Goal: Task Accomplishment & Management: Manage account settings

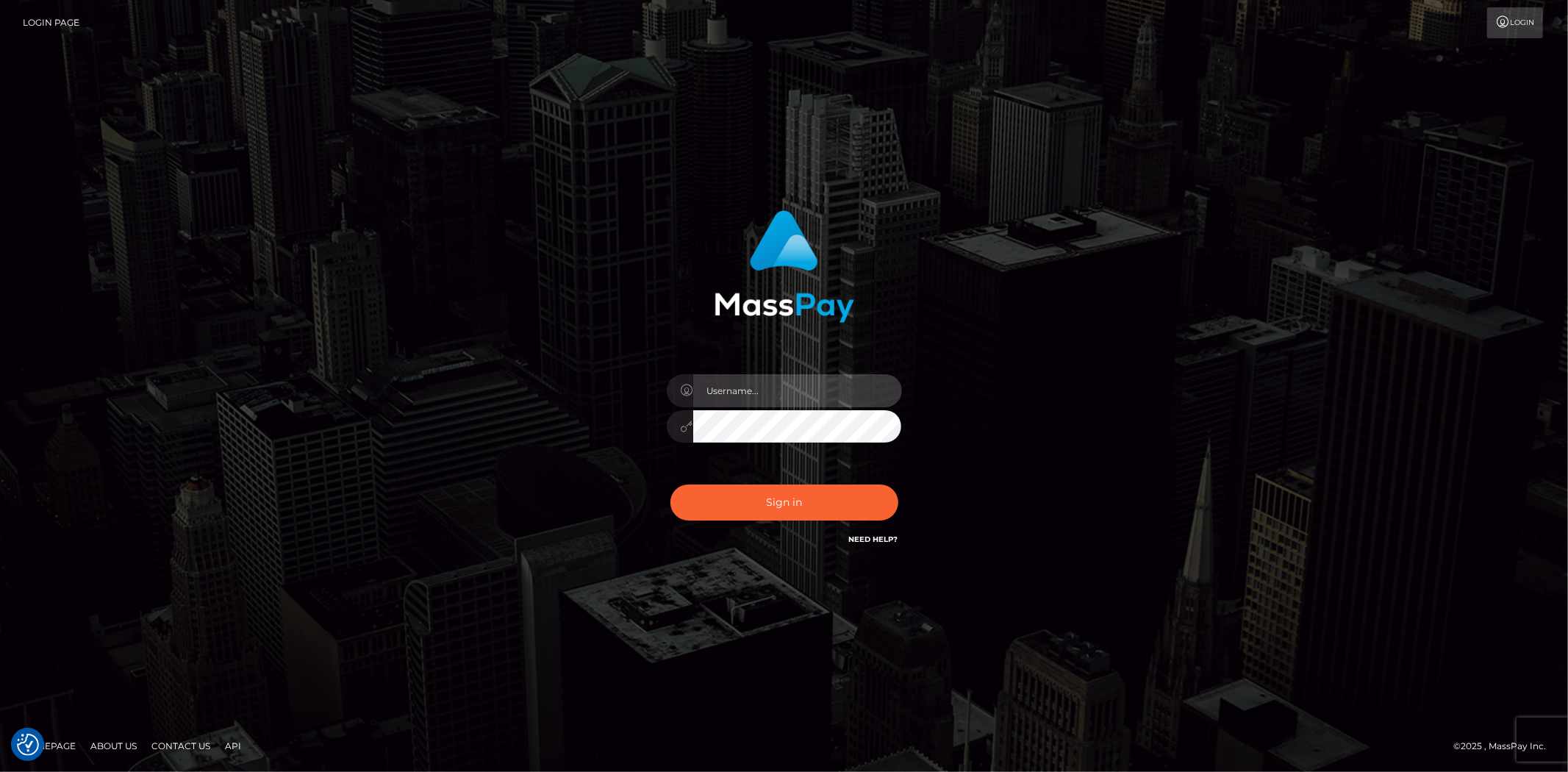
type input "Bern.Spree"
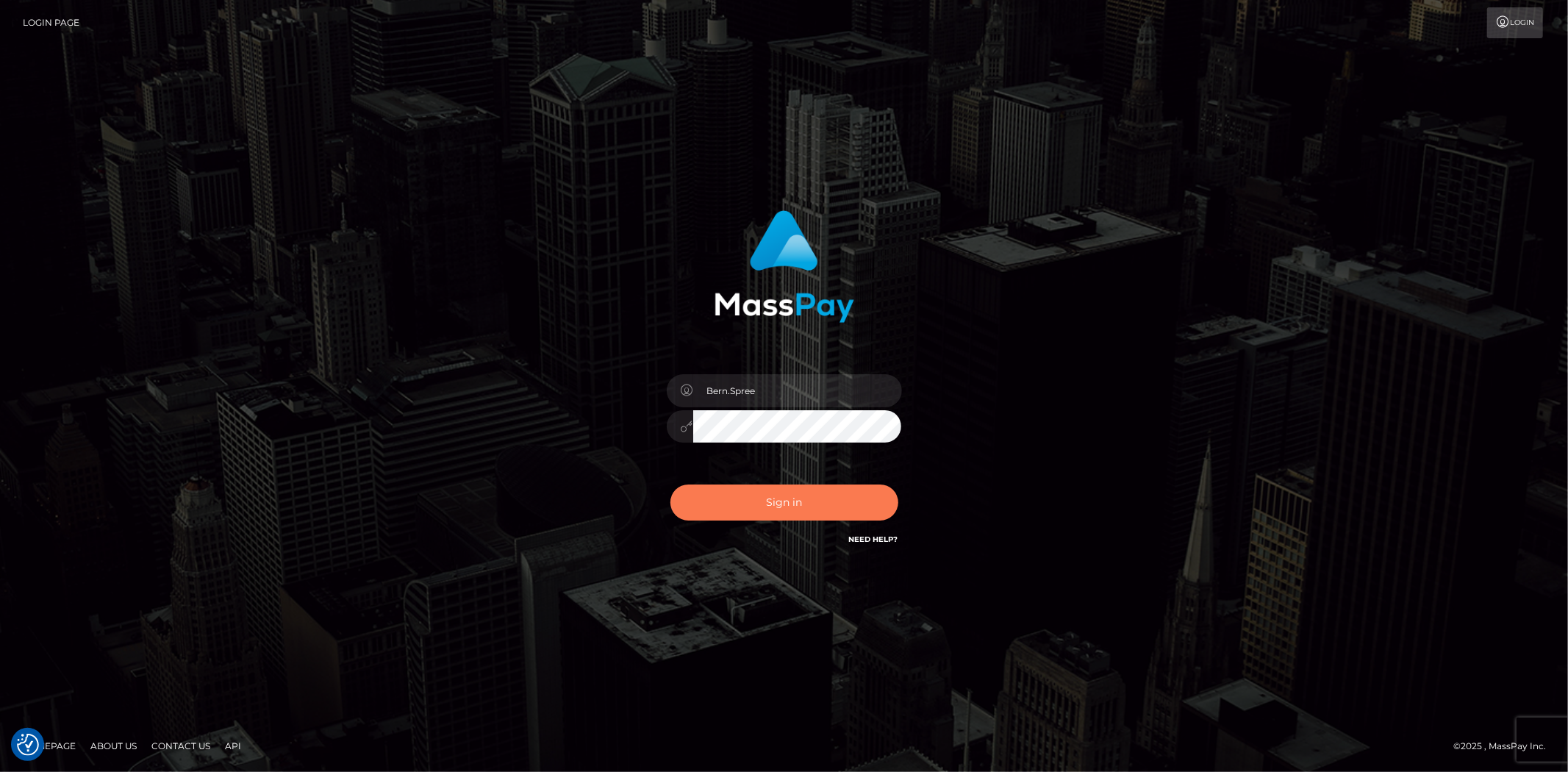
click at [704, 504] on button "Sign in" at bounding box center [784, 502] width 228 height 36
click at [759, 494] on button "Sign in" at bounding box center [784, 502] width 228 height 36
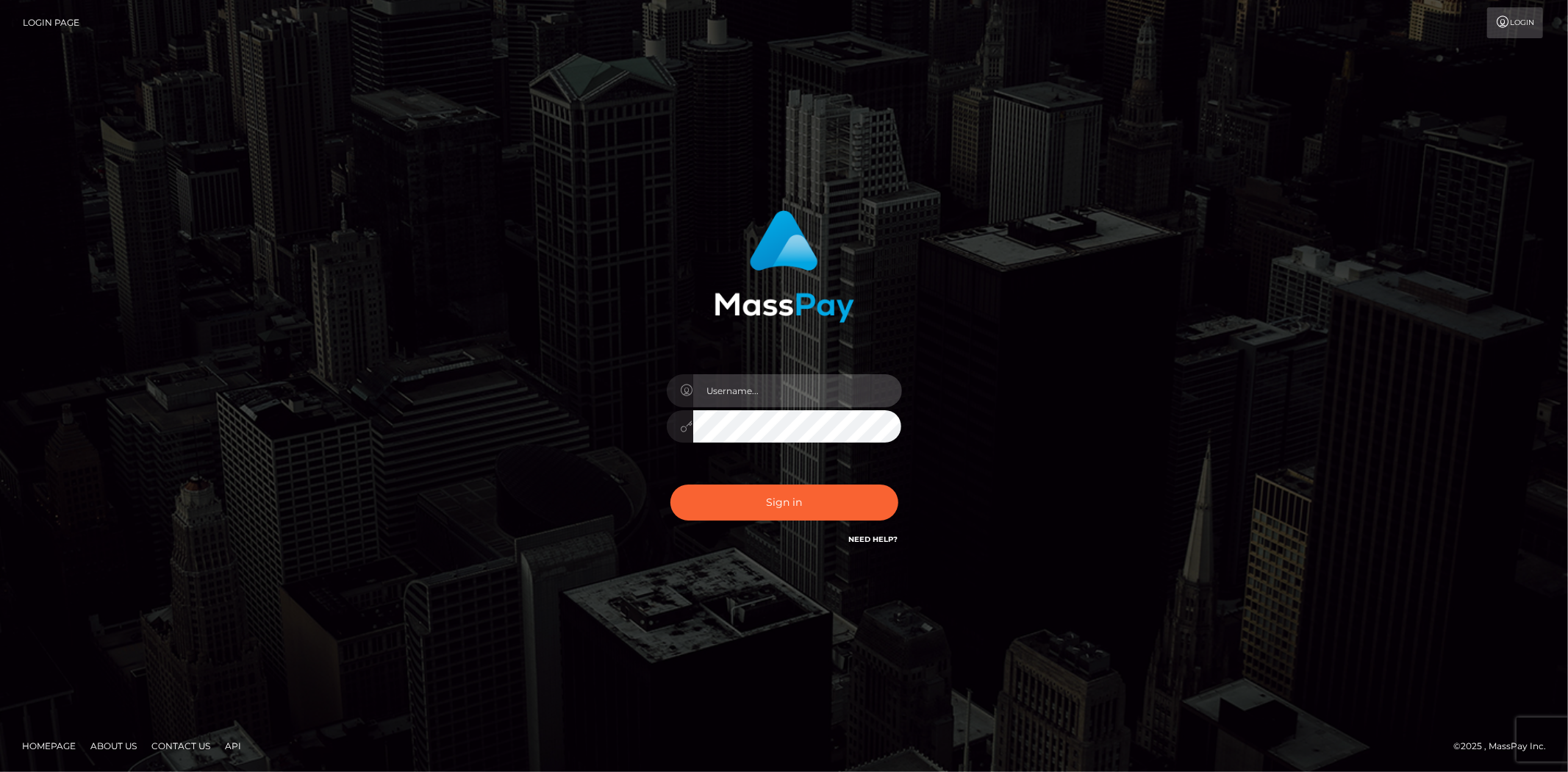
click at [724, 397] on input "text" at bounding box center [797, 391] width 208 height 33
type input "Bern.Spree"
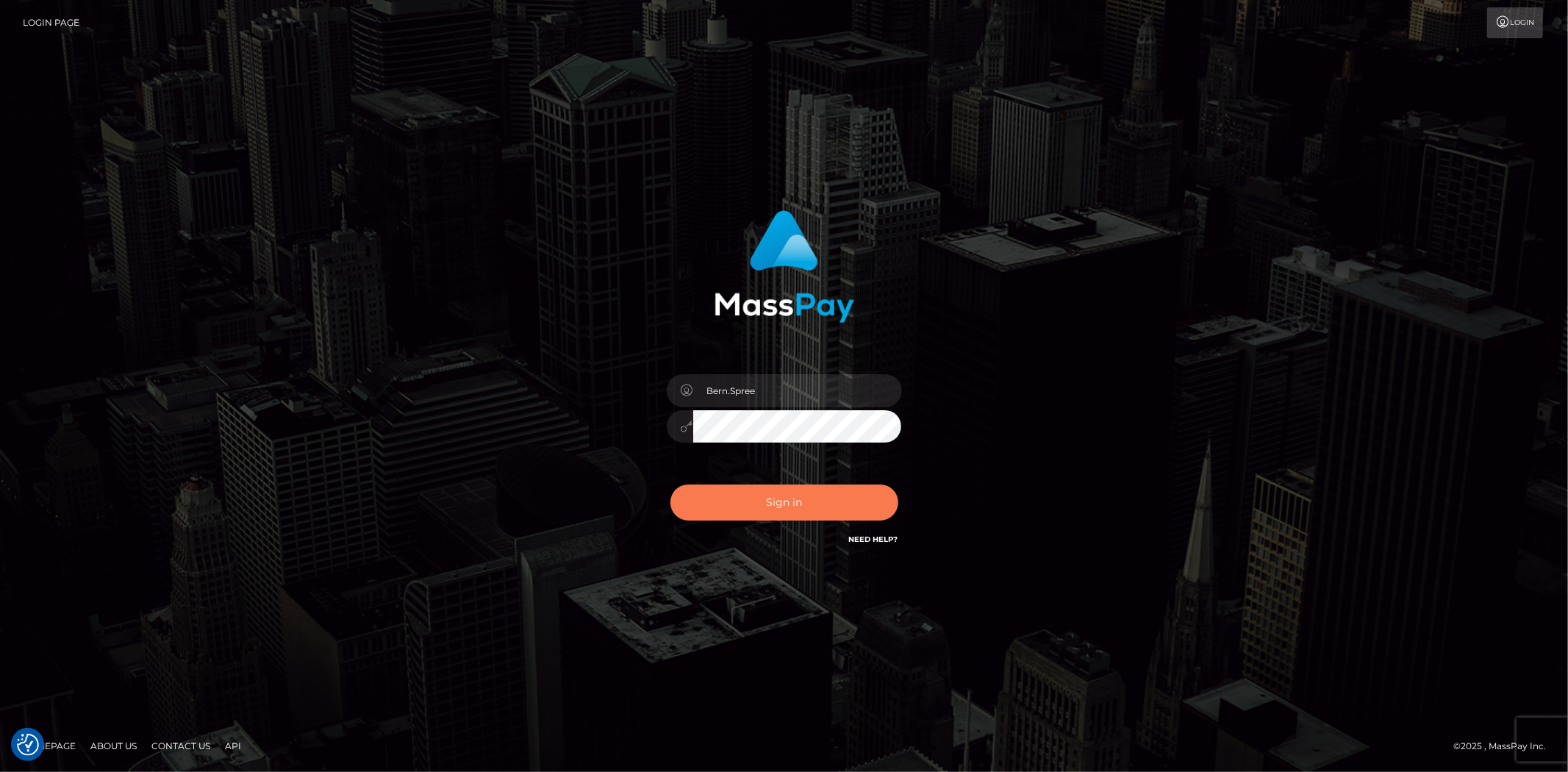
click at [739, 496] on button "Sign in" at bounding box center [784, 502] width 228 height 36
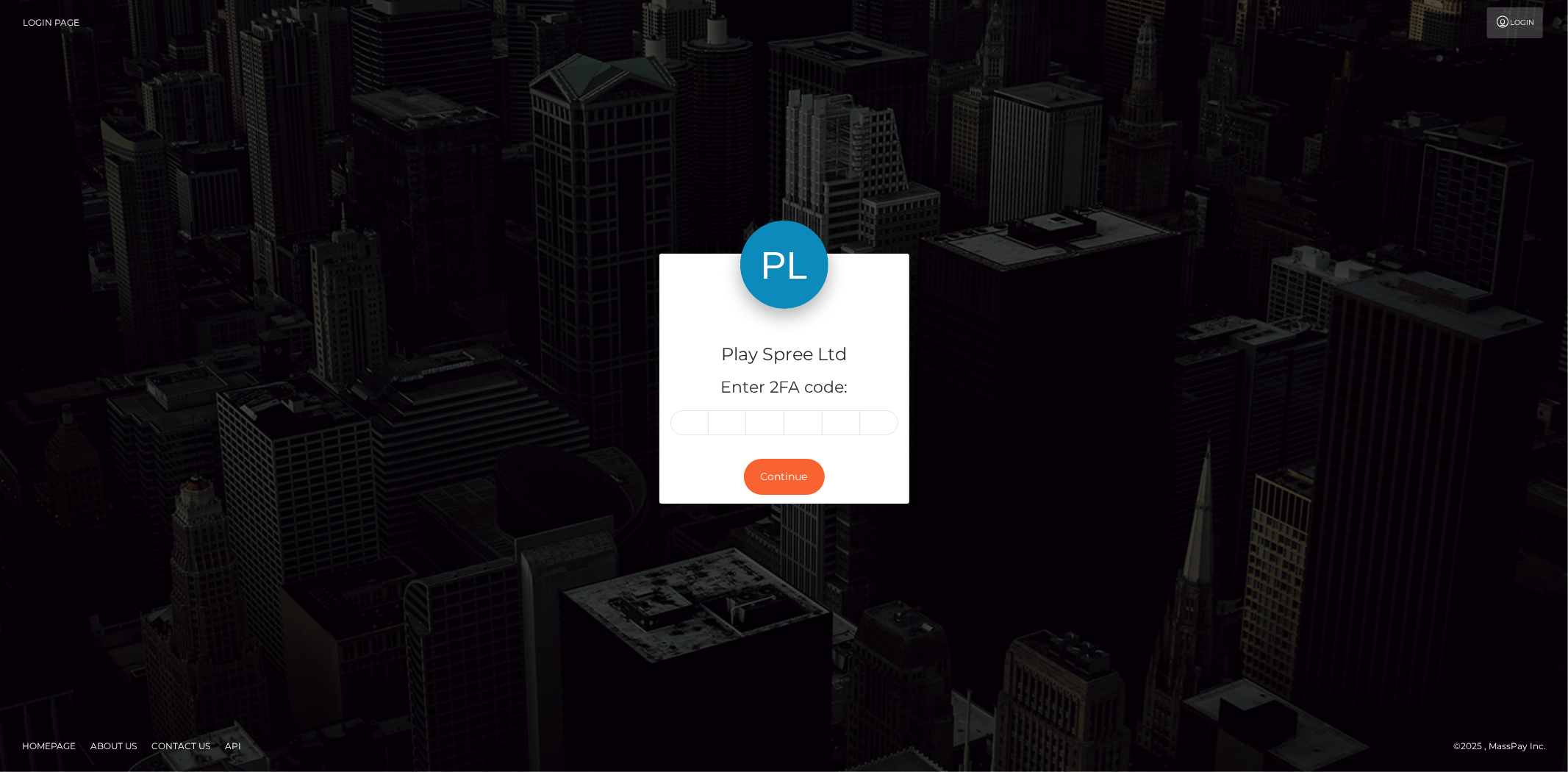
click at [694, 420] on input "text" at bounding box center [689, 422] width 38 height 25
click at [692, 418] on input "text" at bounding box center [689, 422] width 38 height 25
type input "7"
type input "2"
type input "0"
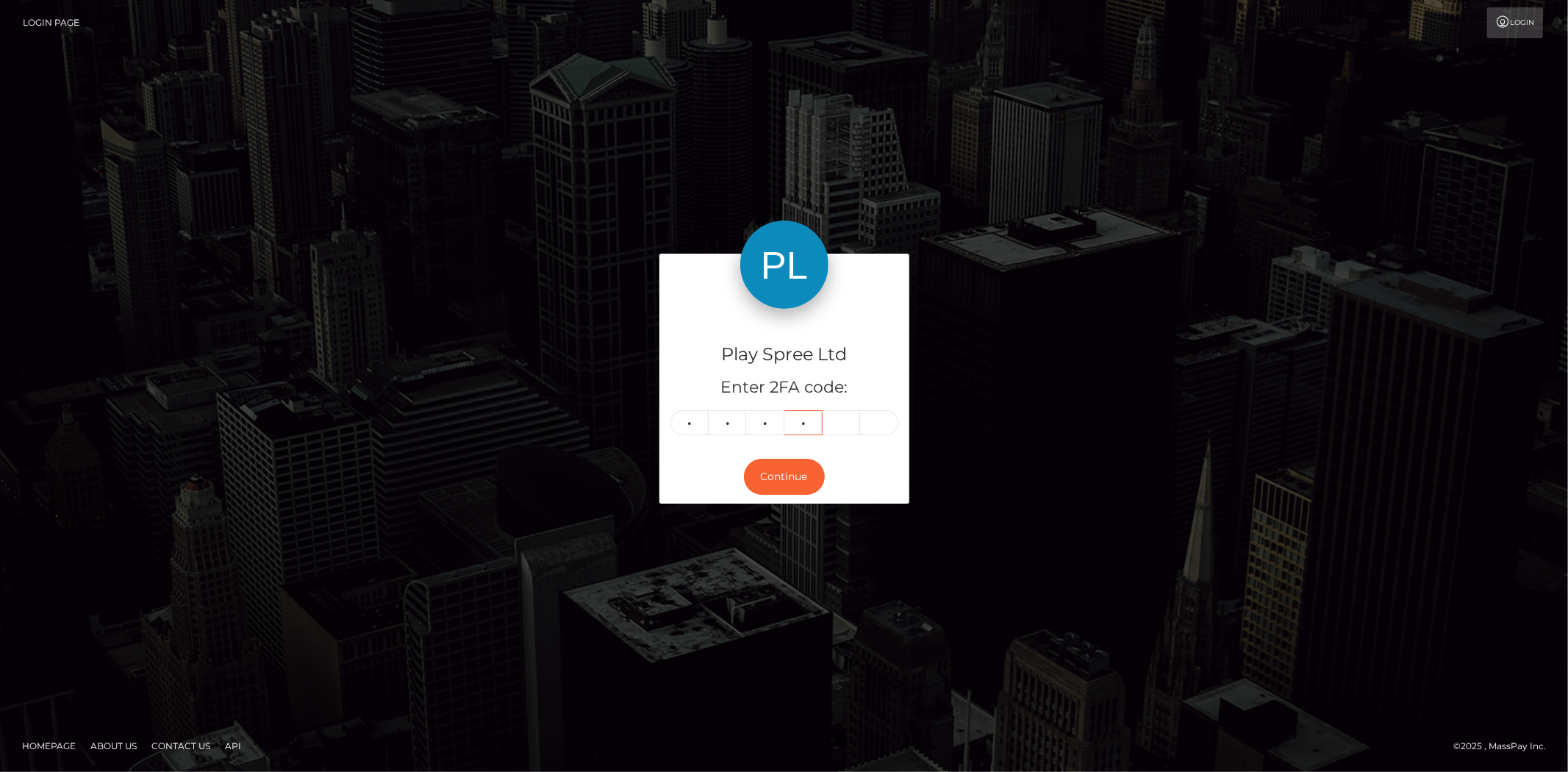
type input "7"
type input "2"
type input "7"
click at [758, 471] on button "Continue" at bounding box center [784, 476] width 81 height 36
